Goal: Information Seeking & Learning: Learn about a topic

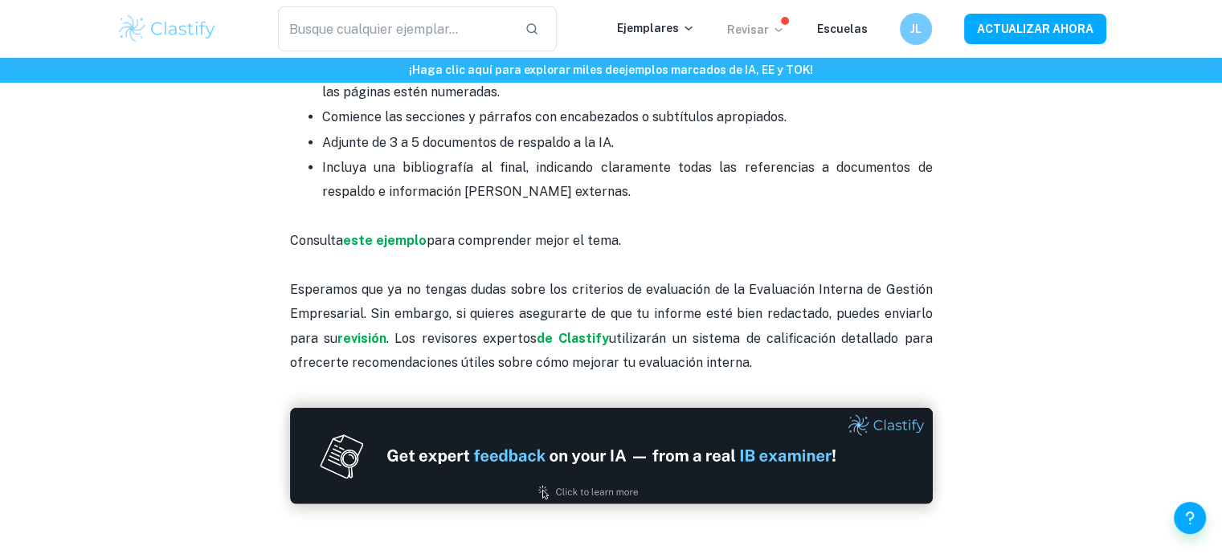
scroll to position [3857, 0]
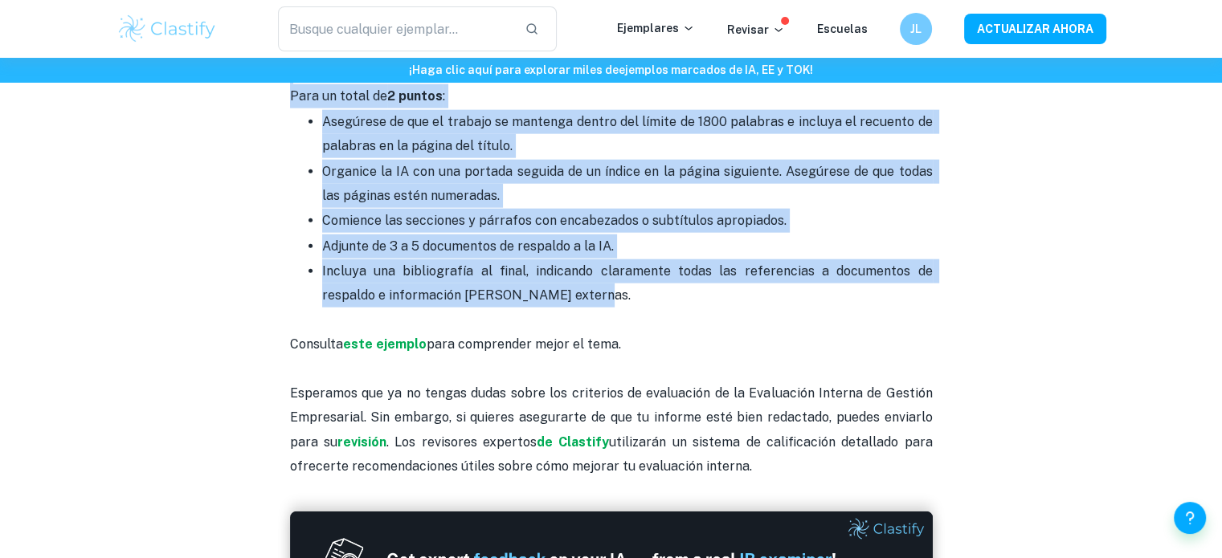
drag, startPoint x: 290, startPoint y: 309, endPoint x: 749, endPoint y: 288, distance: 459.2
copy div "Criterio A: Integración de un concepto clave - 5 puntos El primer criterio eval…"
click at [398, 343] on font "este ejemplo" at bounding box center [385, 344] width 84 height 15
click at [762, 169] on font "Organice la IA con una portada seguida de un índice en la página siguiente. Ase…" at bounding box center [629, 183] width 614 height 39
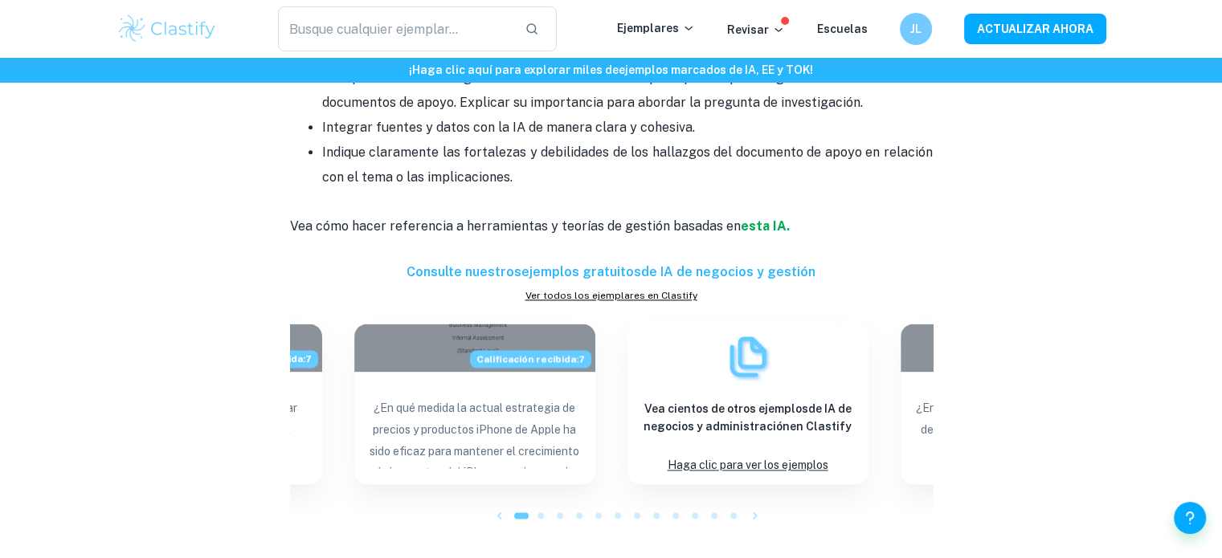
scroll to position [2120, 0]
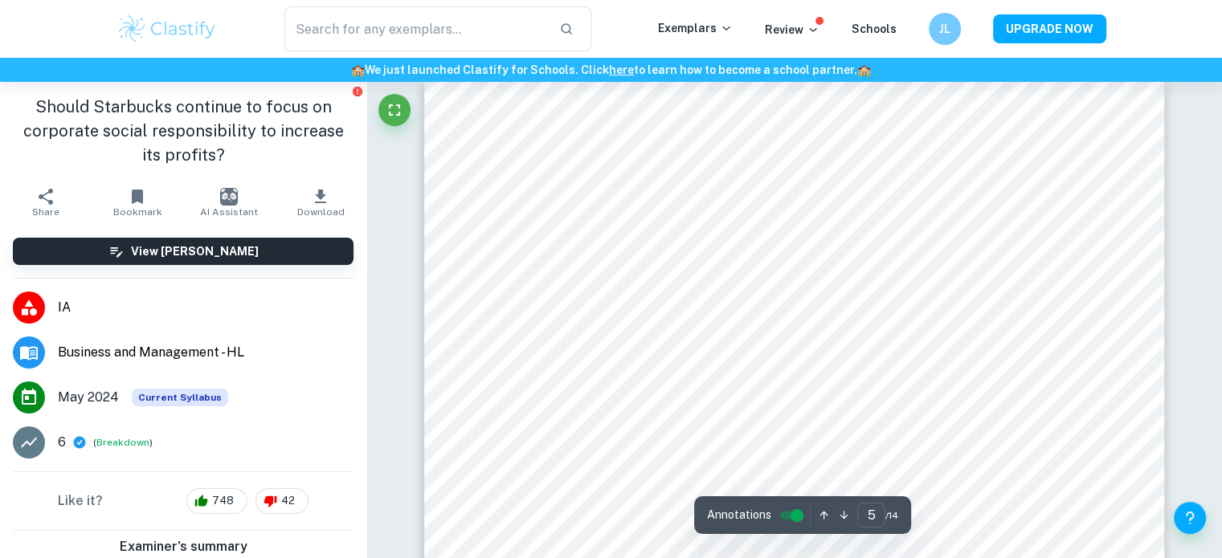
scroll to position [4541, 0]
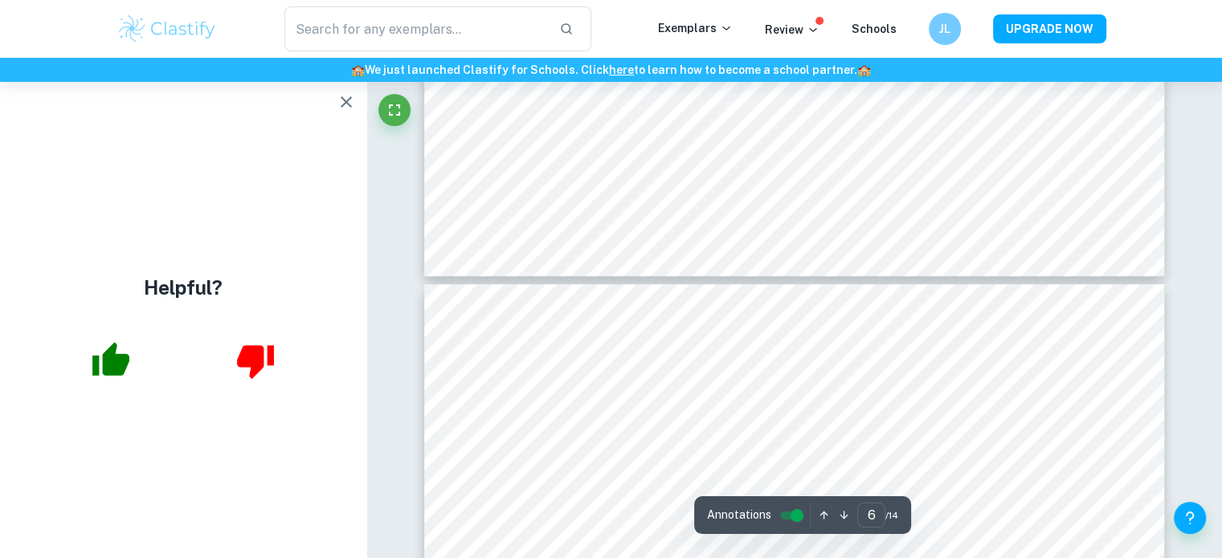
type input "7"
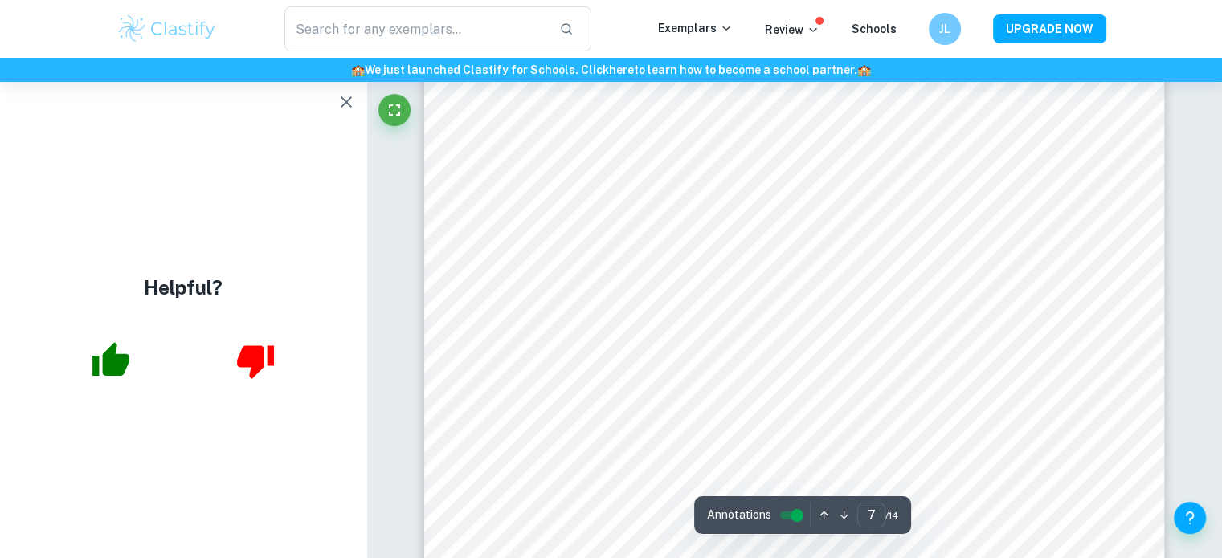
scroll to position [6815, 0]
